Goal: Find specific page/section: Find specific page/section

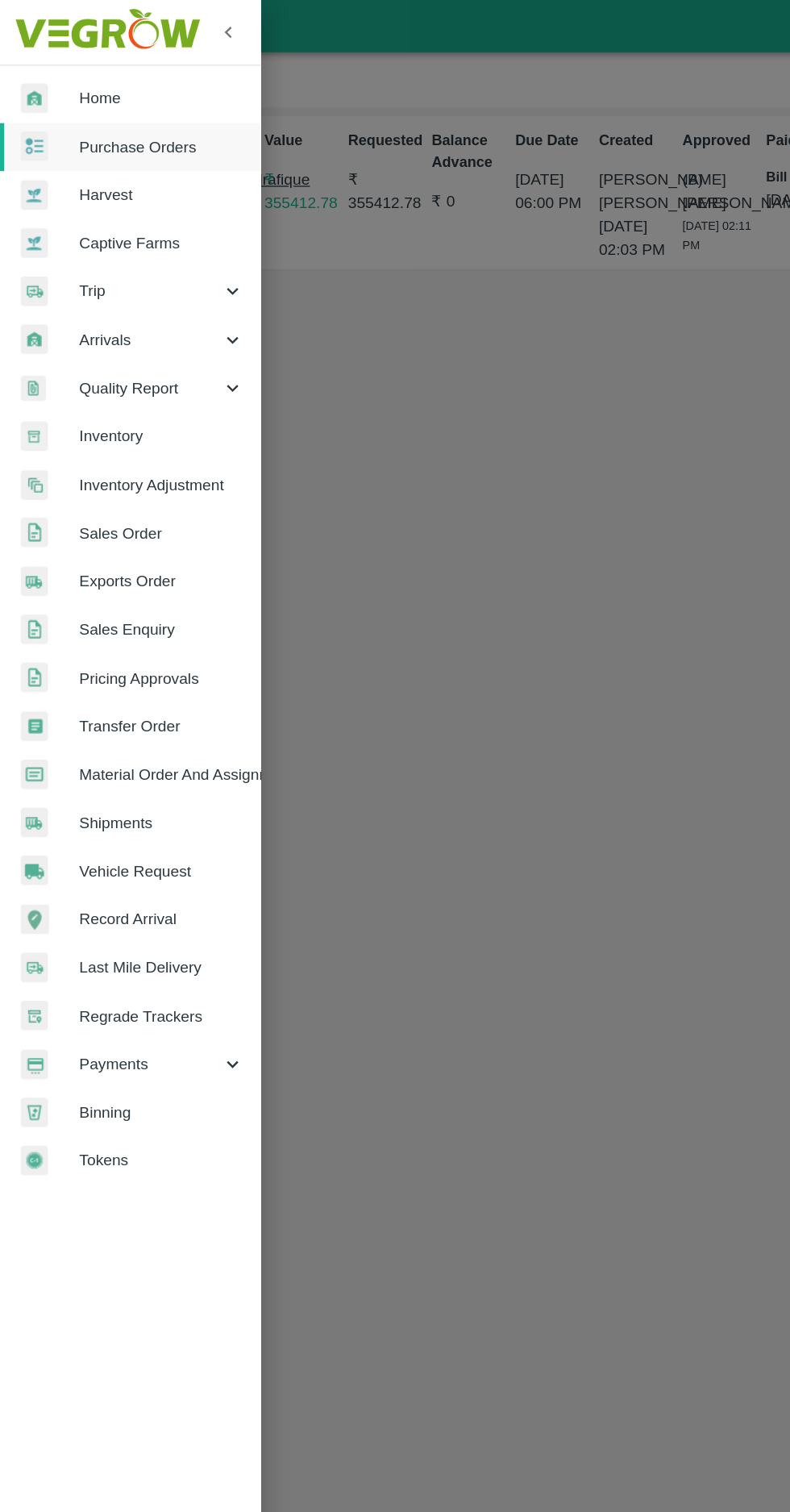
click at [107, 109] on span "Purchase Orders" at bounding box center [124, 113] width 128 height 18
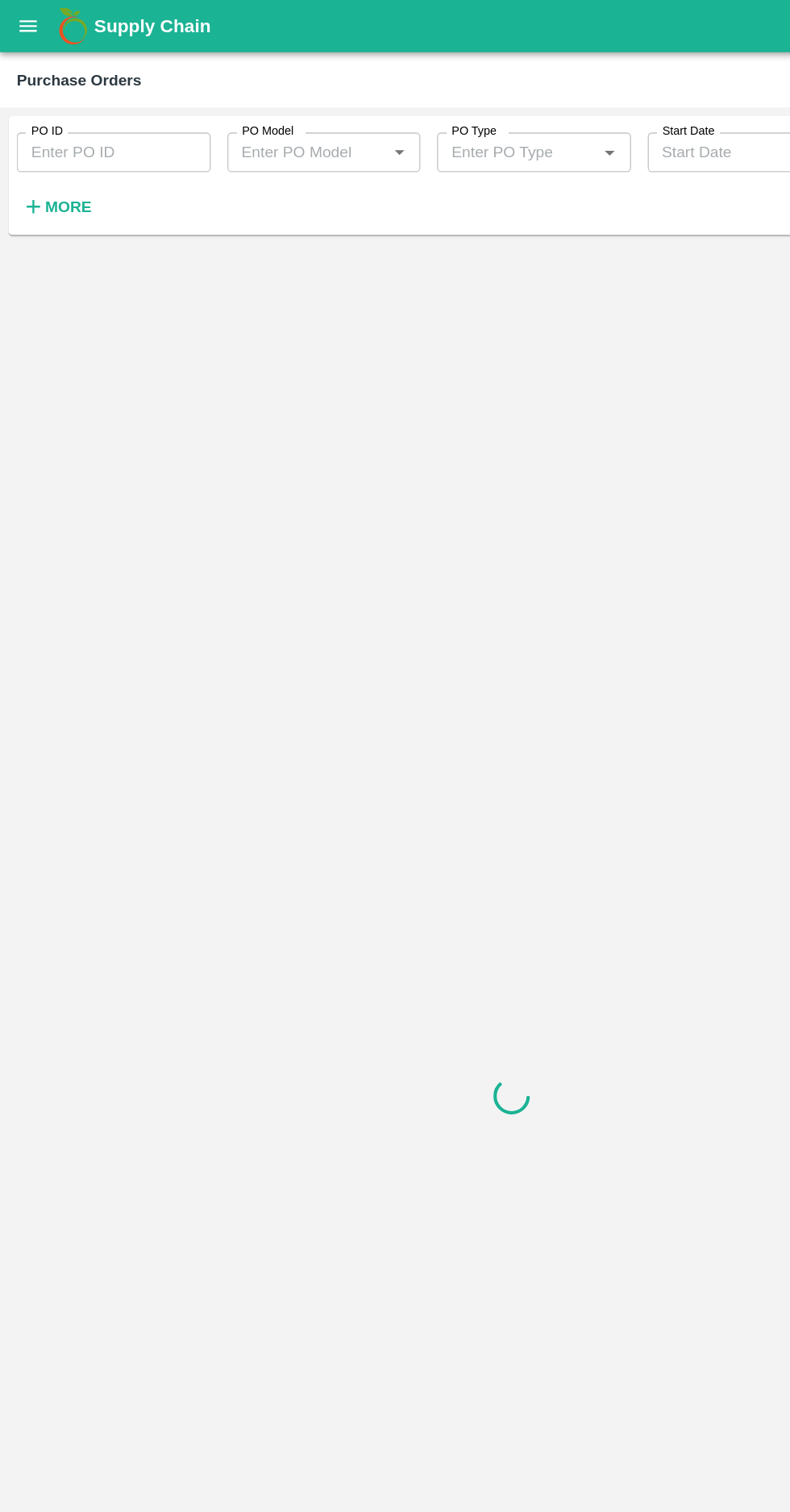
click at [26, 160] on icon "button" at bounding box center [26, 160] width 11 height 11
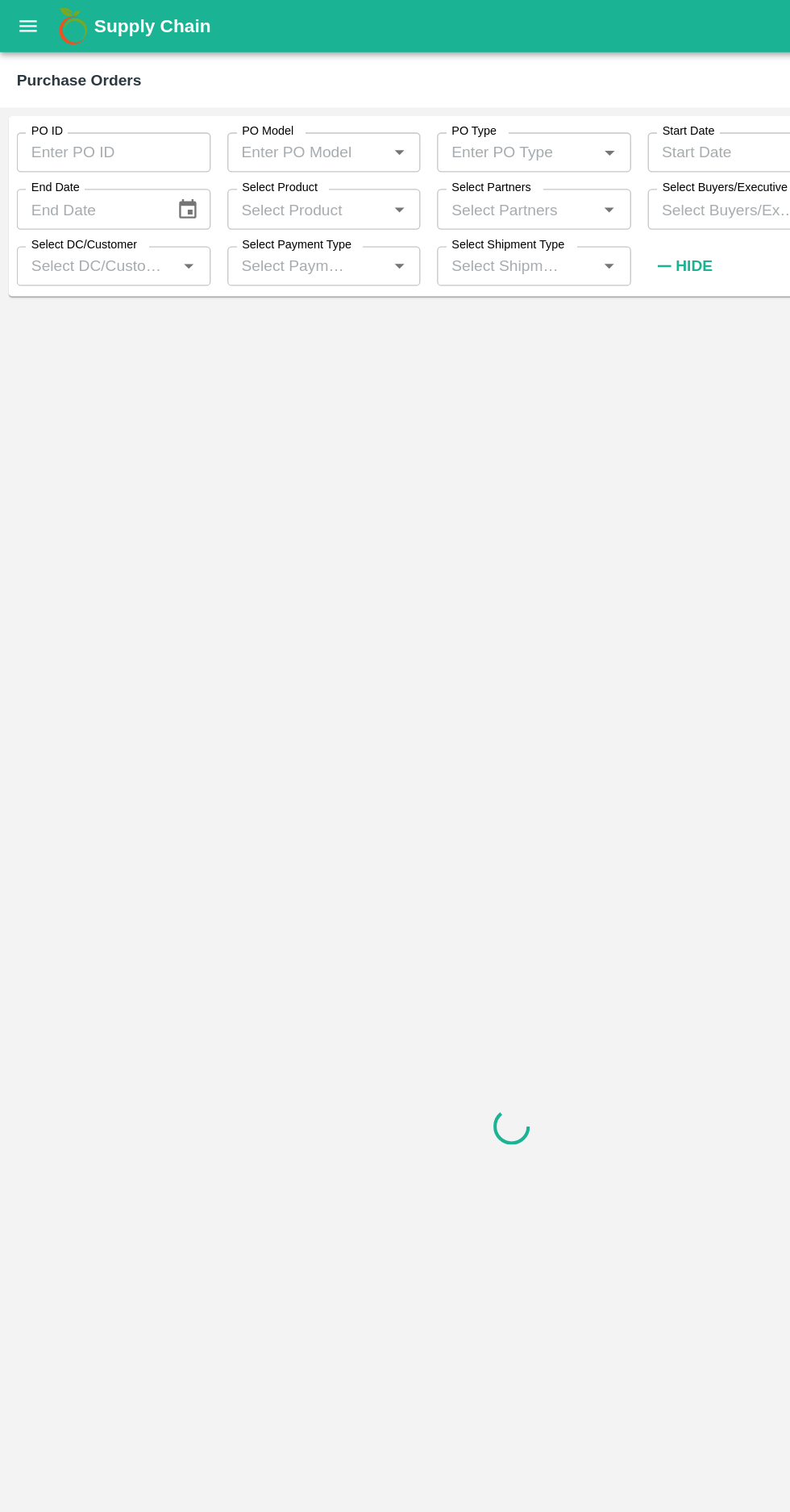
click at [523, 145] on label "Select Buyers/Executive" at bounding box center [560, 145] width 97 height 13
click at [523, 151] on input "Select Buyers/Executive" at bounding box center [562, 161] width 114 height 21
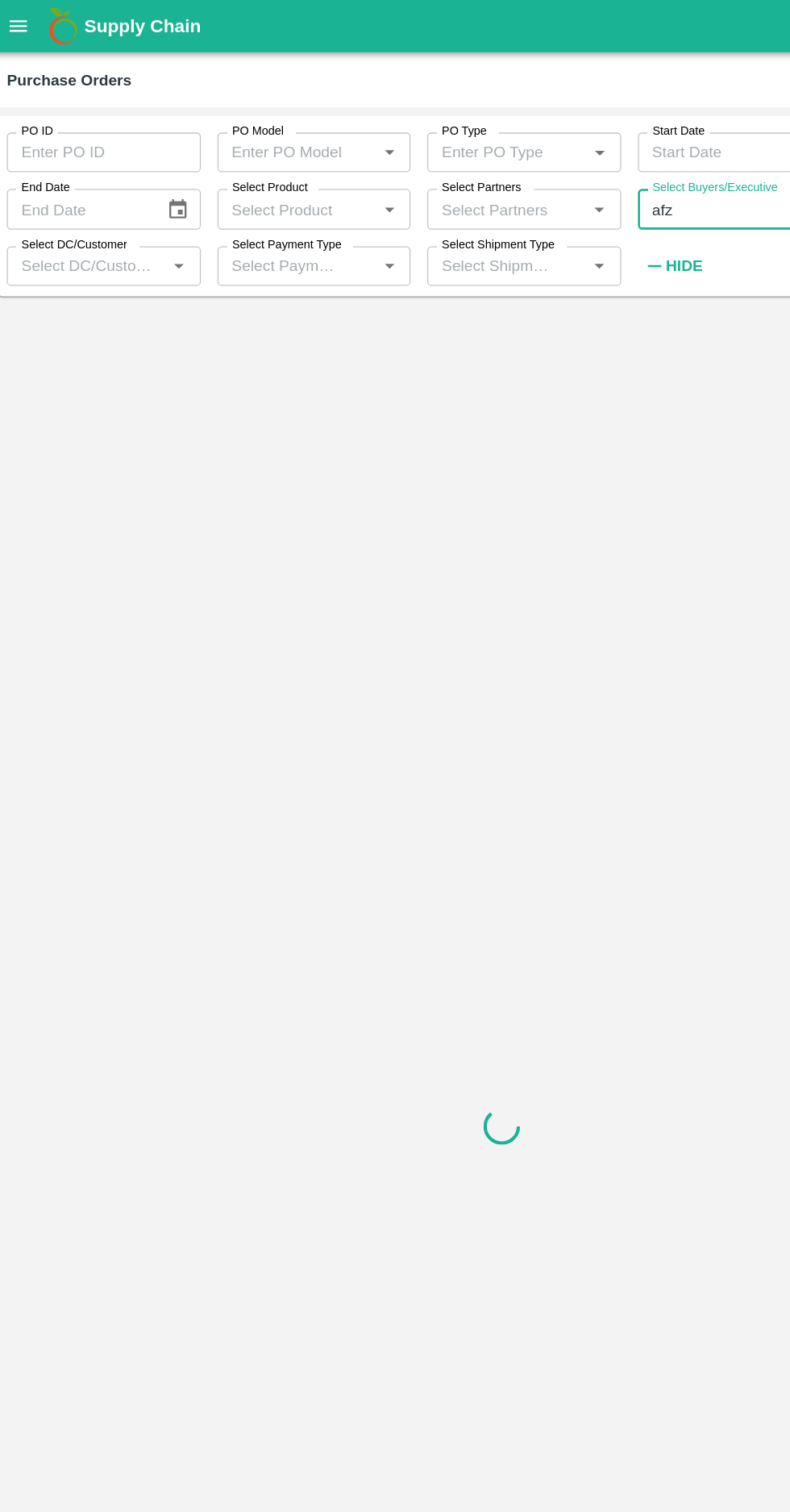
type input "afza"
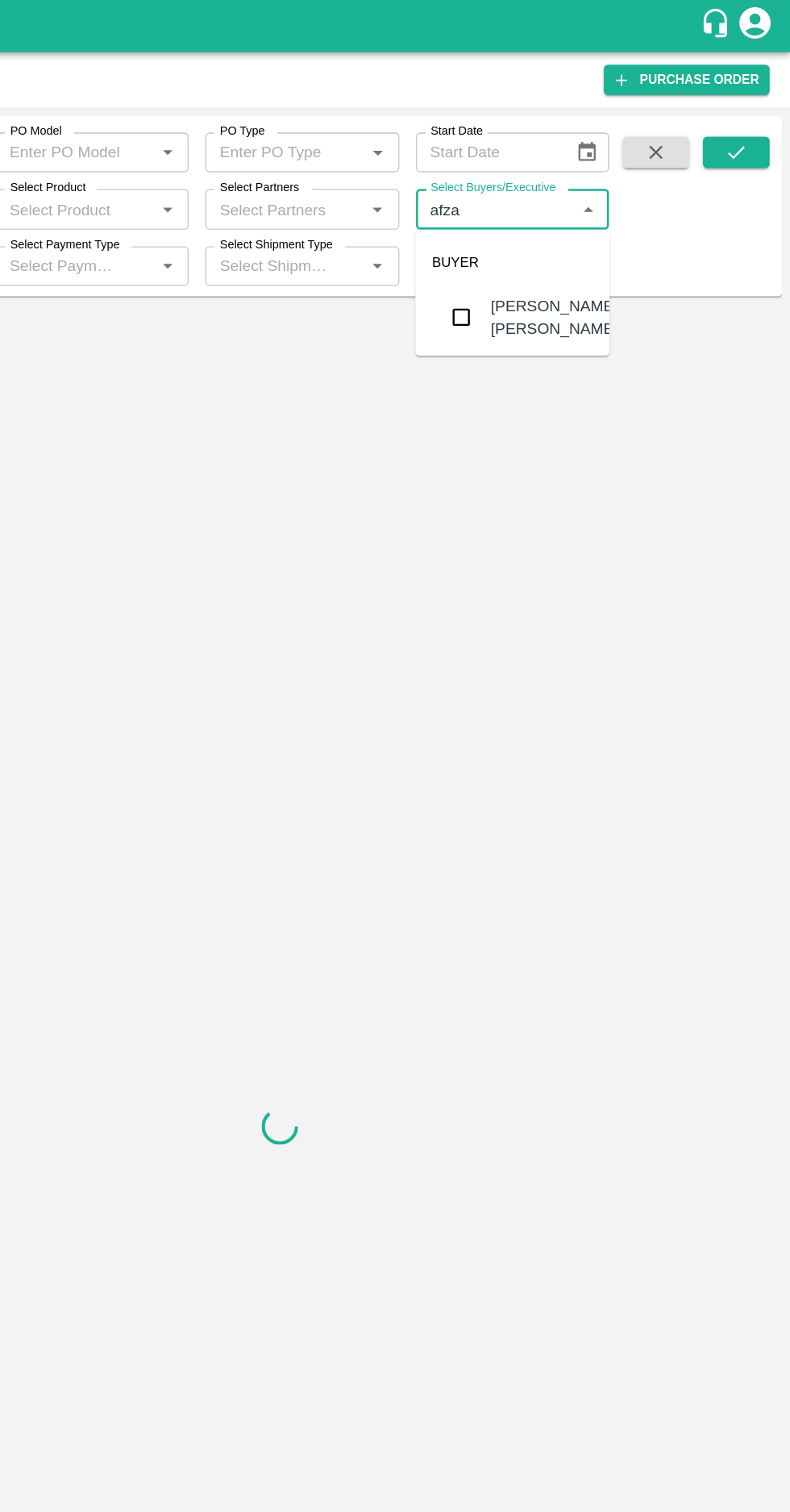
click at [537, 246] on input "checkbox" at bounding box center [535, 245] width 33 height 33
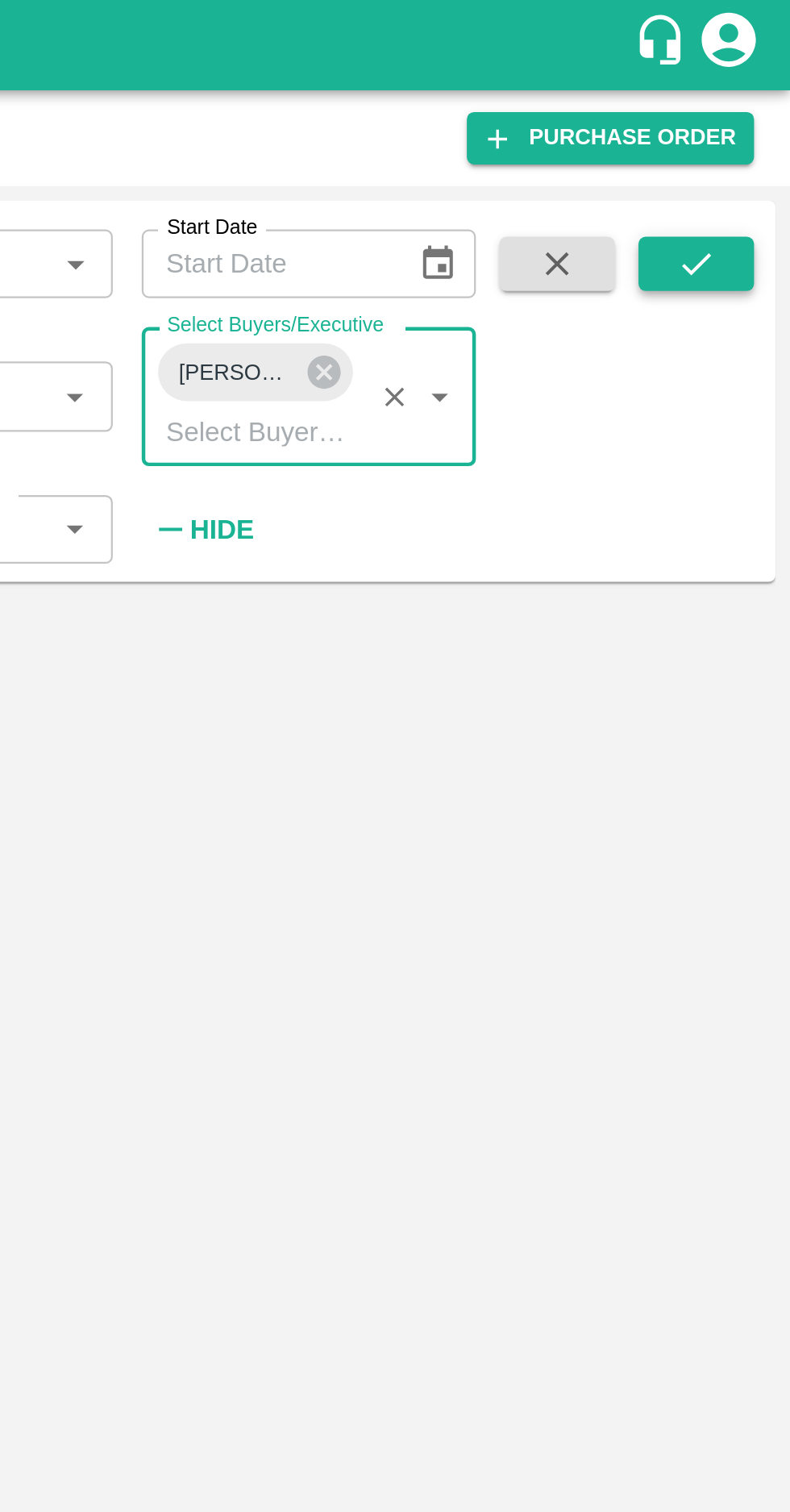
click at [750, 126] on icon "submit" at bounding box center [747, 117] width 18 height 18
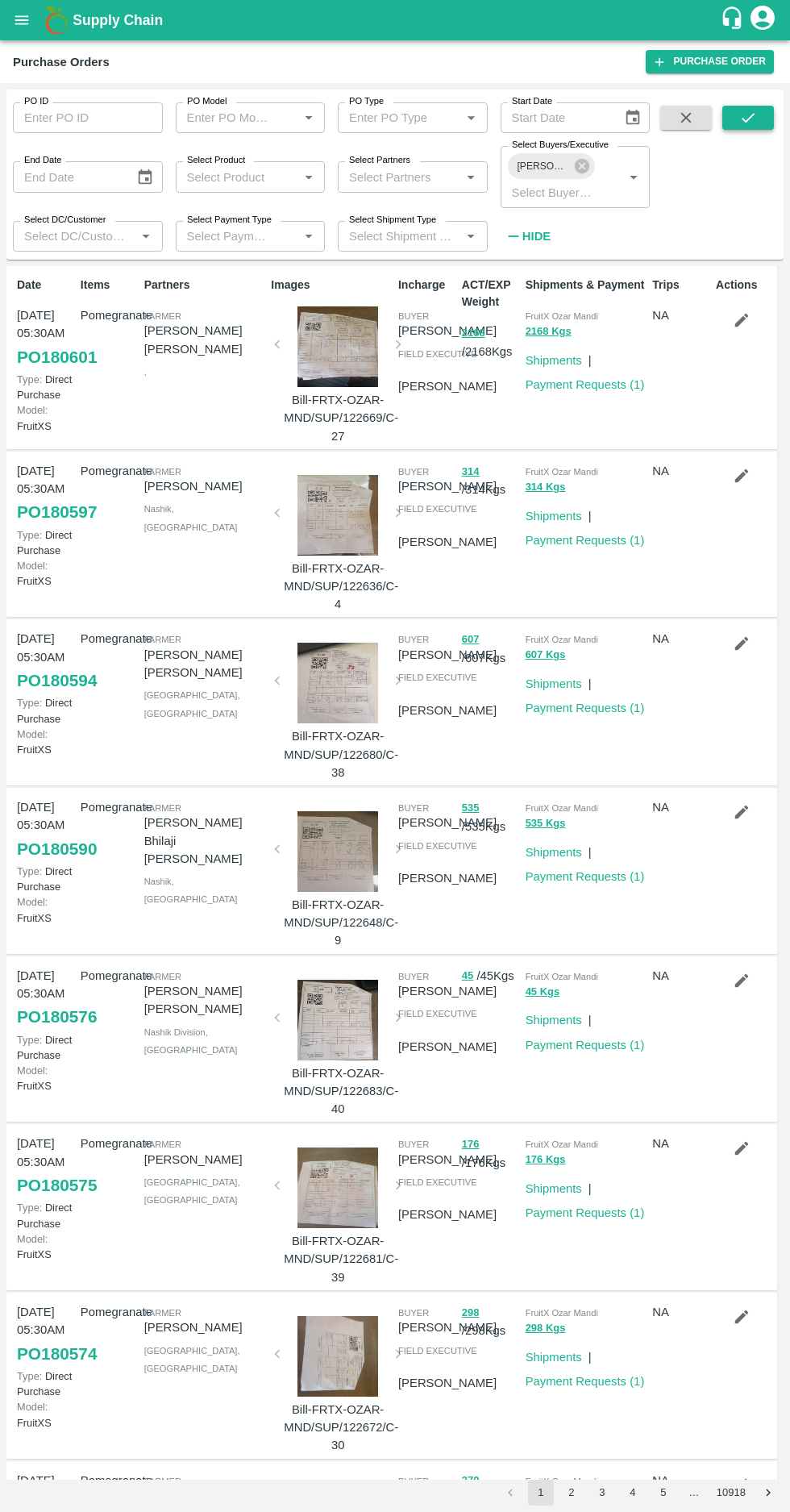
click at [731, 118] on button "submit" at bounding box center [748, 117] width 52 height 24
